Goal: Information Seeking & Learning: Learn about a topic

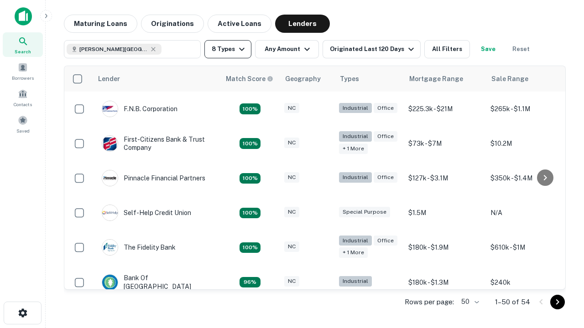
click at [228, 49] on button "8 Types" at bounding box center [227, 49] width 47 height 18
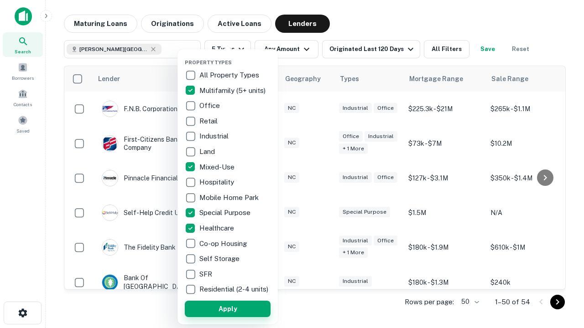
click at [228, 309] on button "Apply" at bounding box center [228, 309] width 86 height 16
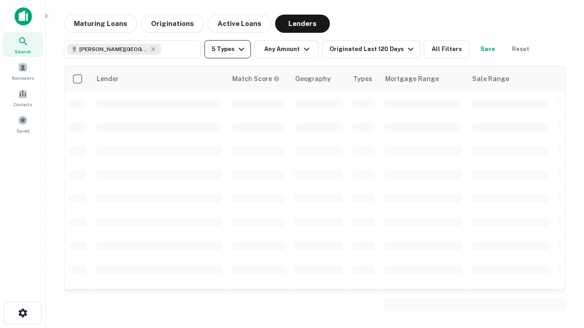
click at [228, 49] on button "5 Types" at bounding box center [227, 49] width 47 height 18
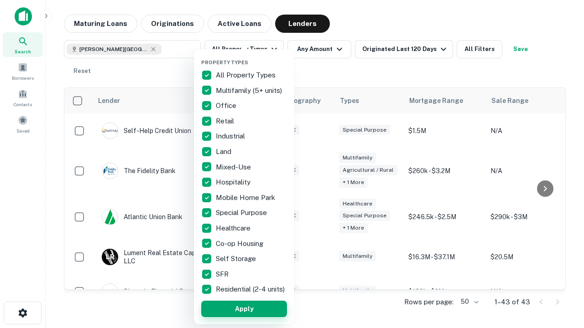
click at [244, 309] on button "Apply" at bounding box center [244, 309] width 86 height 16
